Goal: Obtain resource: Obtain resource

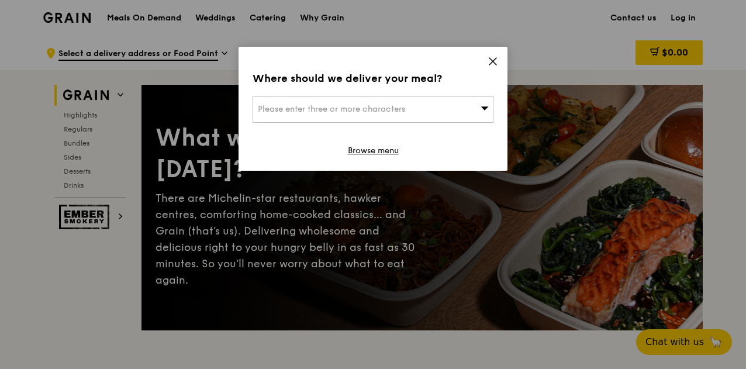
click at [485, 108] on icon at bounding box center [485, 108] width 8 height 4
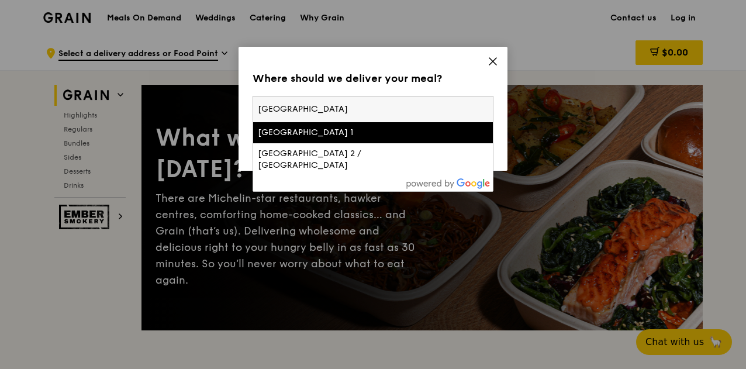
type input "[GEOGRAPHIC_DATA]"
click at [381, 137] on div "[GEOGRAPHIC_DATA] 1" at bounding box center [344, 133] width 173 height 12
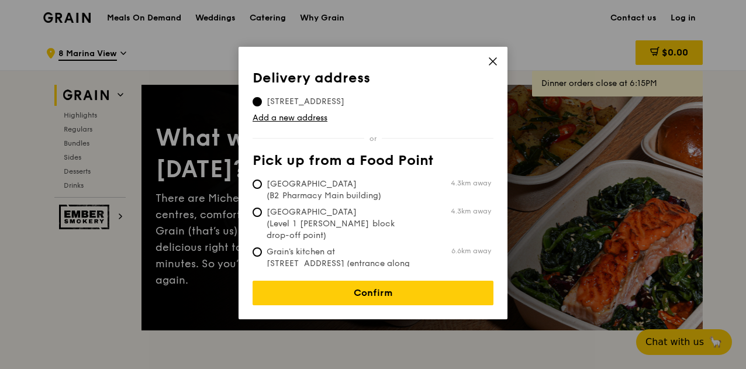
scroll to position [58, 0]
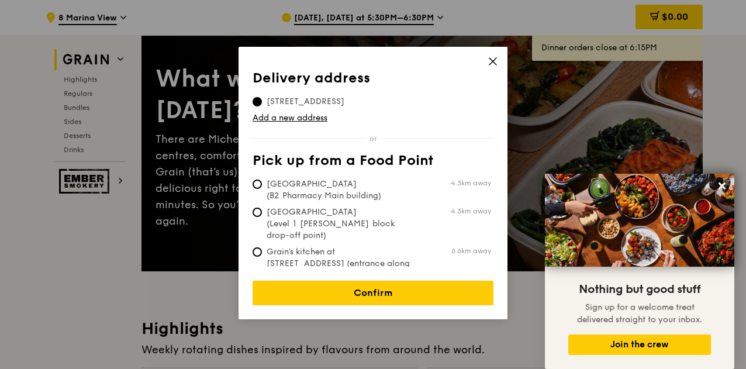
click at [492, 61] on icon at bounding box center [492, 61] width 7 height 7
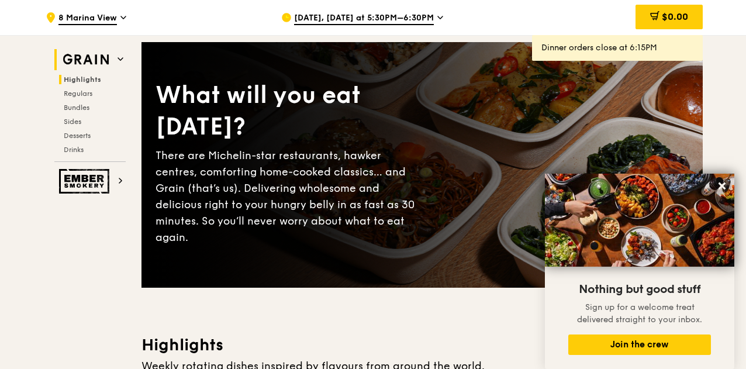
scroll to position [0, 0]
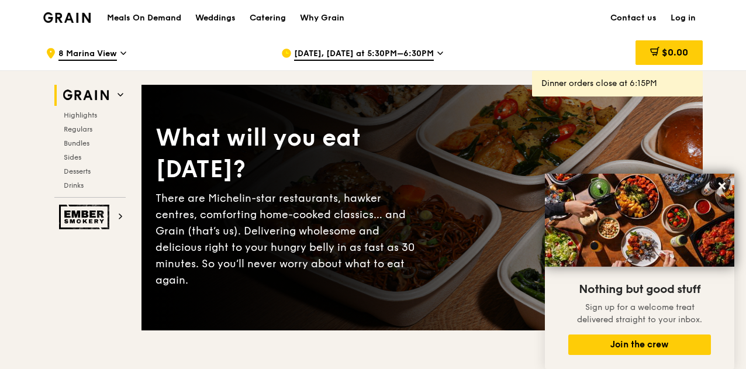
click at [151, 17] on h1 "Meals On Demand" at bounding box center [144, 18] width 74 height 12
click at [153, 15] on h1 "Meals On Demand" at bounding box center [144, 18] width 74 height 12
click at [277, 19] on div "Catering" at bounding box center [268, 18] width 36 height 35
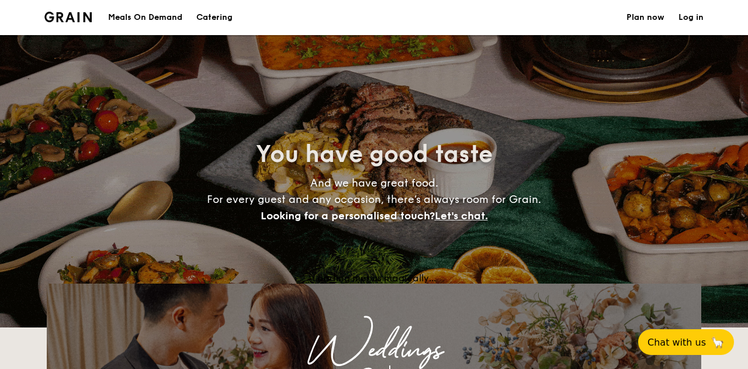
select select
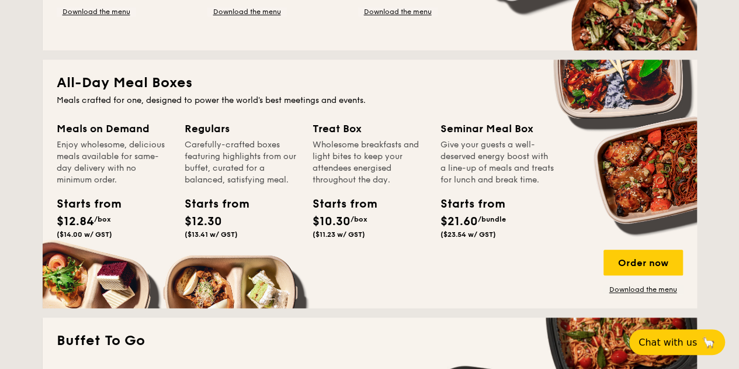
scroll to position [468, 0]
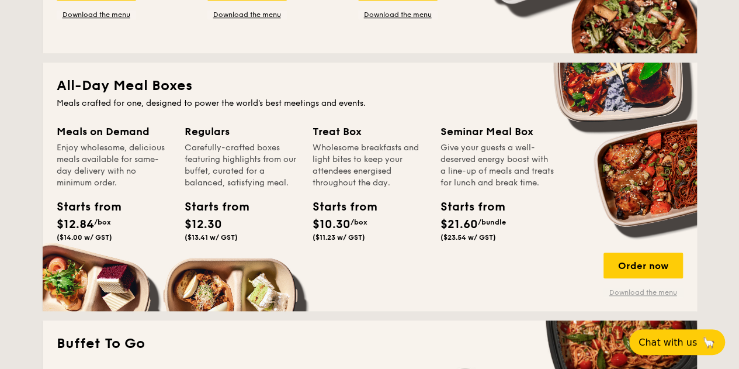
click at [636, 290] on link "Download the menu" at bounding box center [643, 292] width 79 height 9
